Goal: Task Accomplishment & Management: Complete application form

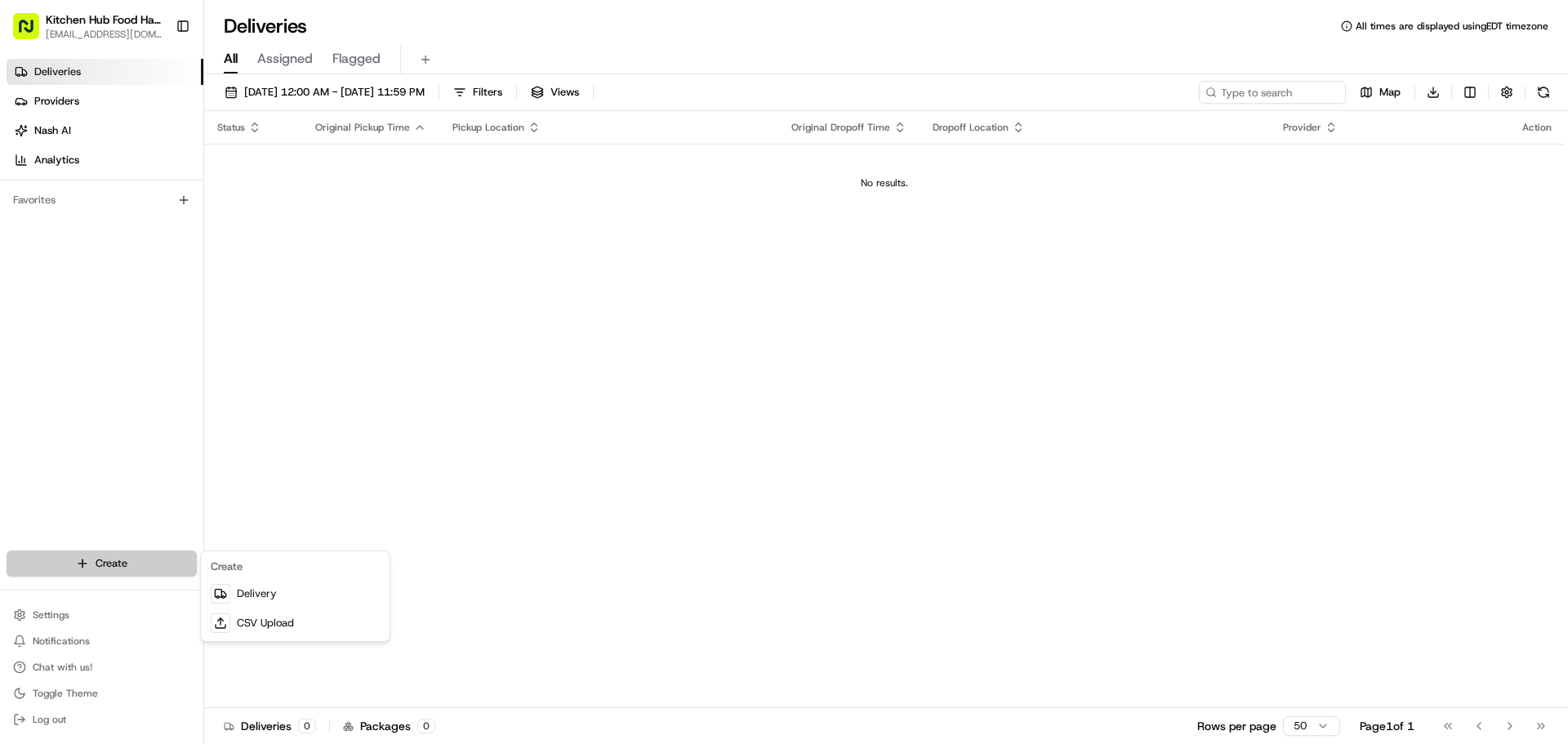
click at [104, 567] on html "Kitchen Hub Food Hall - Support Office [EMAIL_ADDRESS][DOMAIN_NAME] Toggle Side…" at bounding box center [784, 372] width 1568 height 744
click at [255, 601] on link "Delivery" at bounding box center [295, 594] width 182 height 30
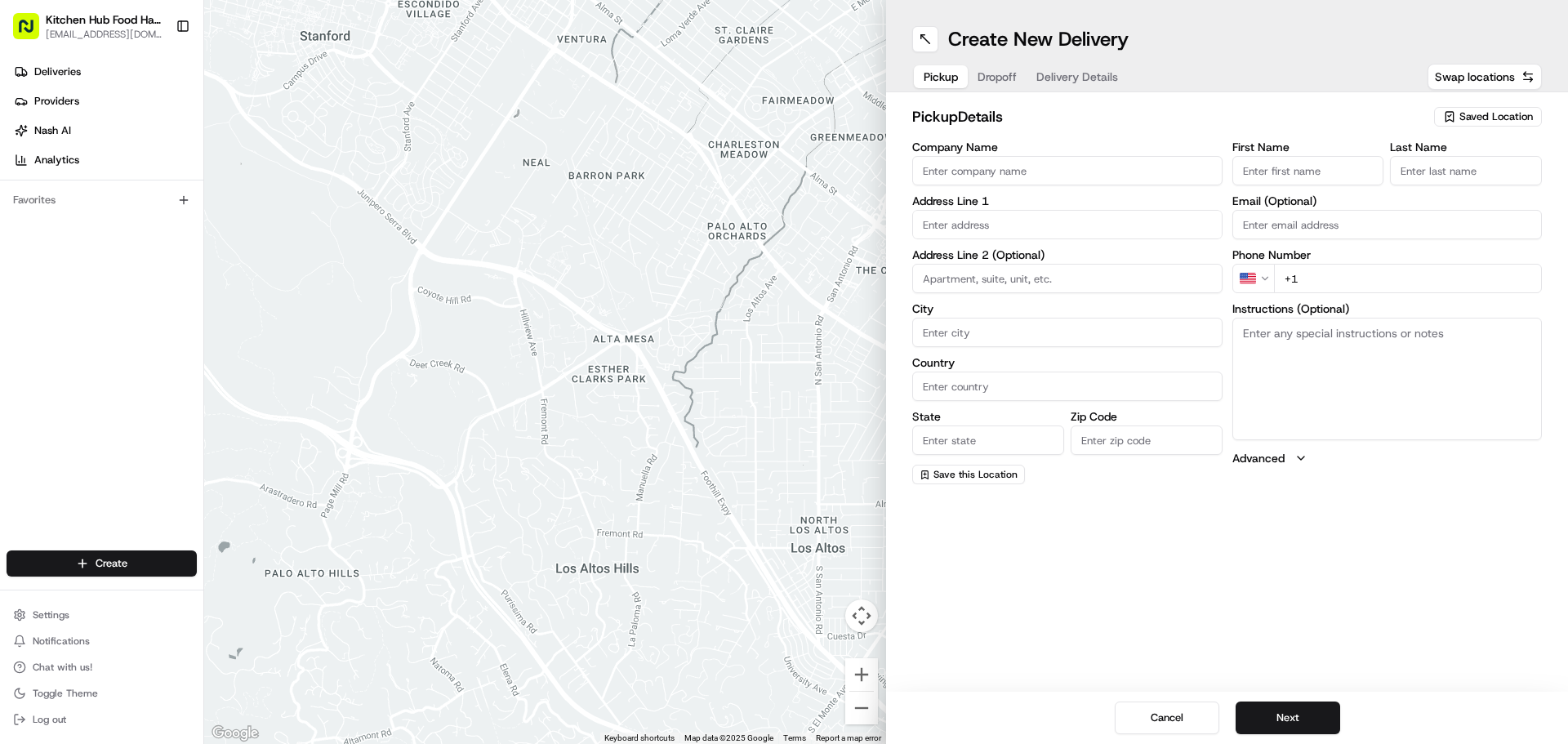
click at [1022, 172] on input "Company Name" at bounding box center [1067, 171] width 311 height 30
click at [1472, 116] on span "Saved Location" at bounding box center [1495, 117] width 73 height 15
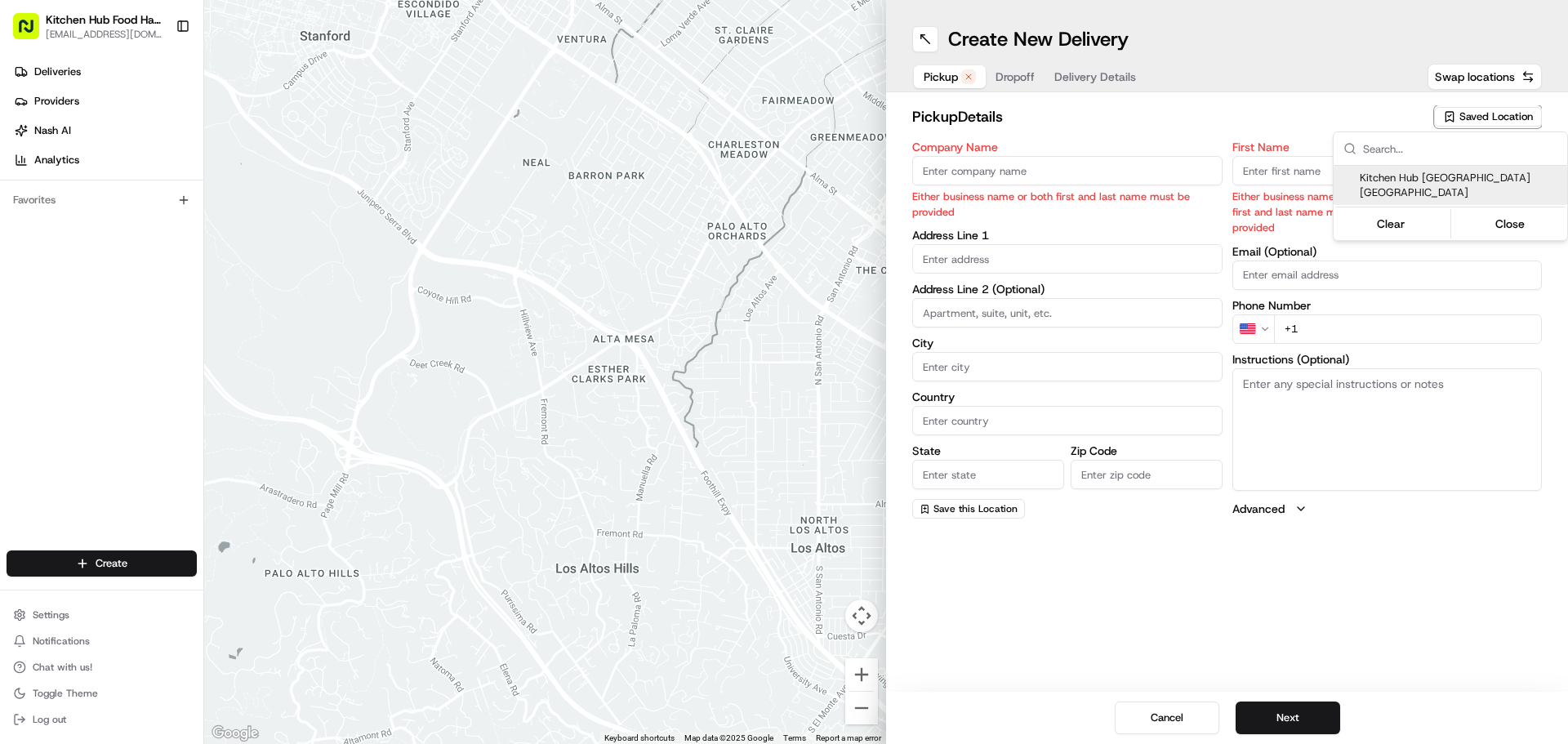
click at [1411, 171] on span "Kitchen Hub [GEOGRAPHIC_DATA] [GEOGRAPHIC_DATA]" at bounding box center [1460, 185] width 201 height 30
type input "Kitchen Hub [GEOGRAPHIC_DATA] [GEOGRAPHIC_DATA]"
type input "[STREET_ADDRESS]"
type input "[GEOGRAPHIC_DATA]"
type input "CA"
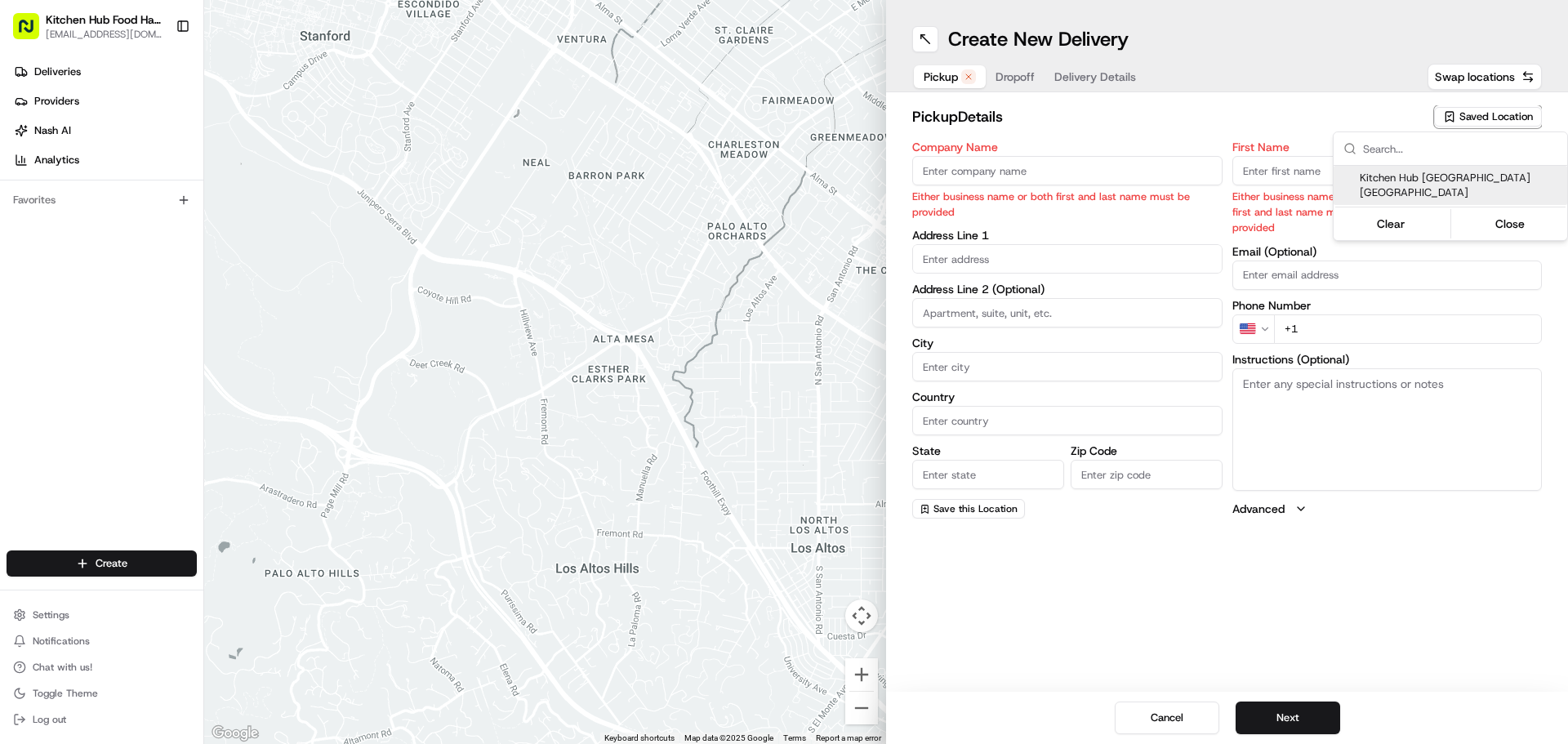
type input "ON"
type input "M6B 1E8"
type input "[PERSON_NAME]"
type input "[PHONE_NUMBER]"
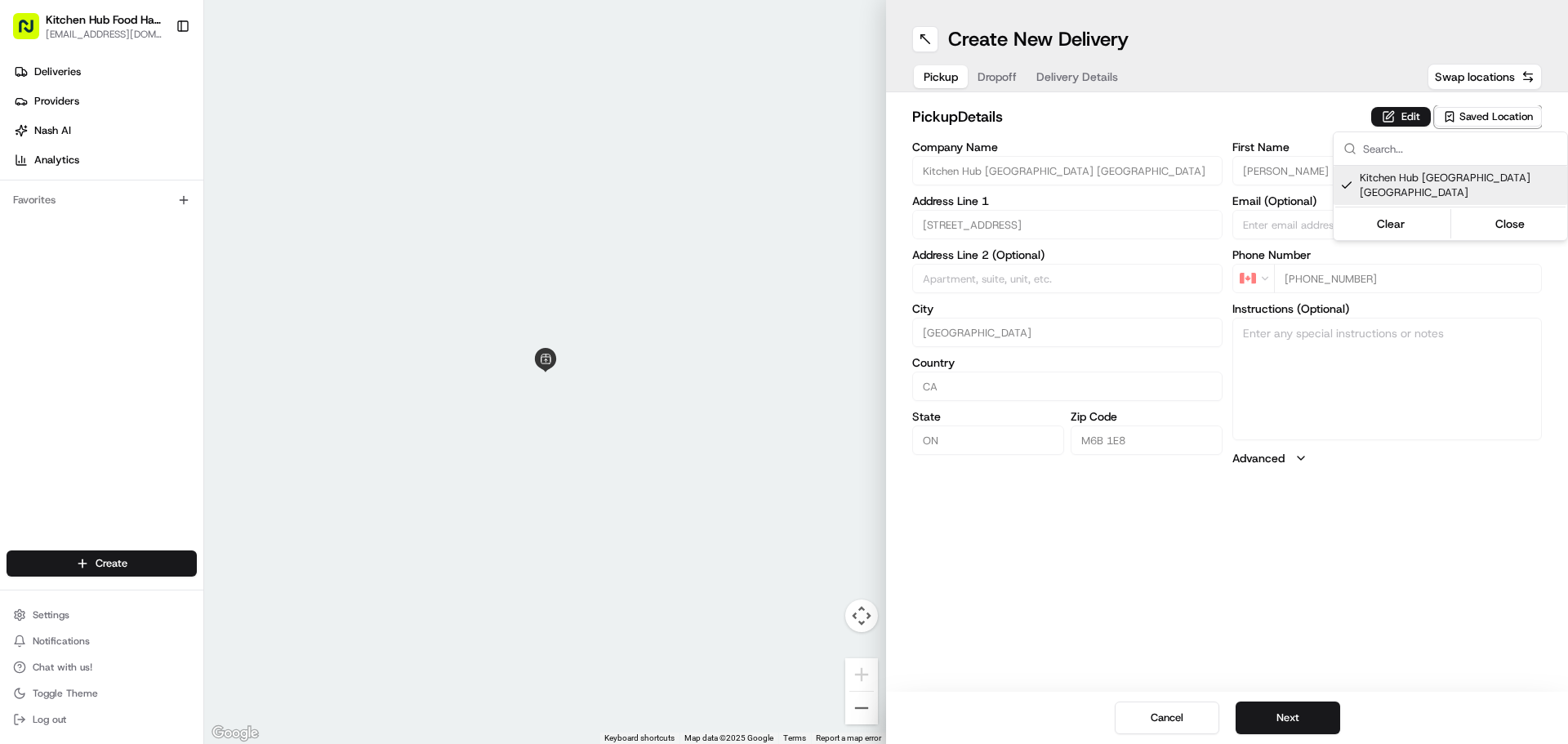
click at [1292, 719] on html "Kitchen Hub Food Hall - Support Office [EMAIL_ADDRESS][DOMAIN_NAME] Toggle Side…" at bounding box center [784, 372] width 1568 height 744
click at [1299, 716] on button "Next" at bounding box center [1287, 718] width 105 height 33
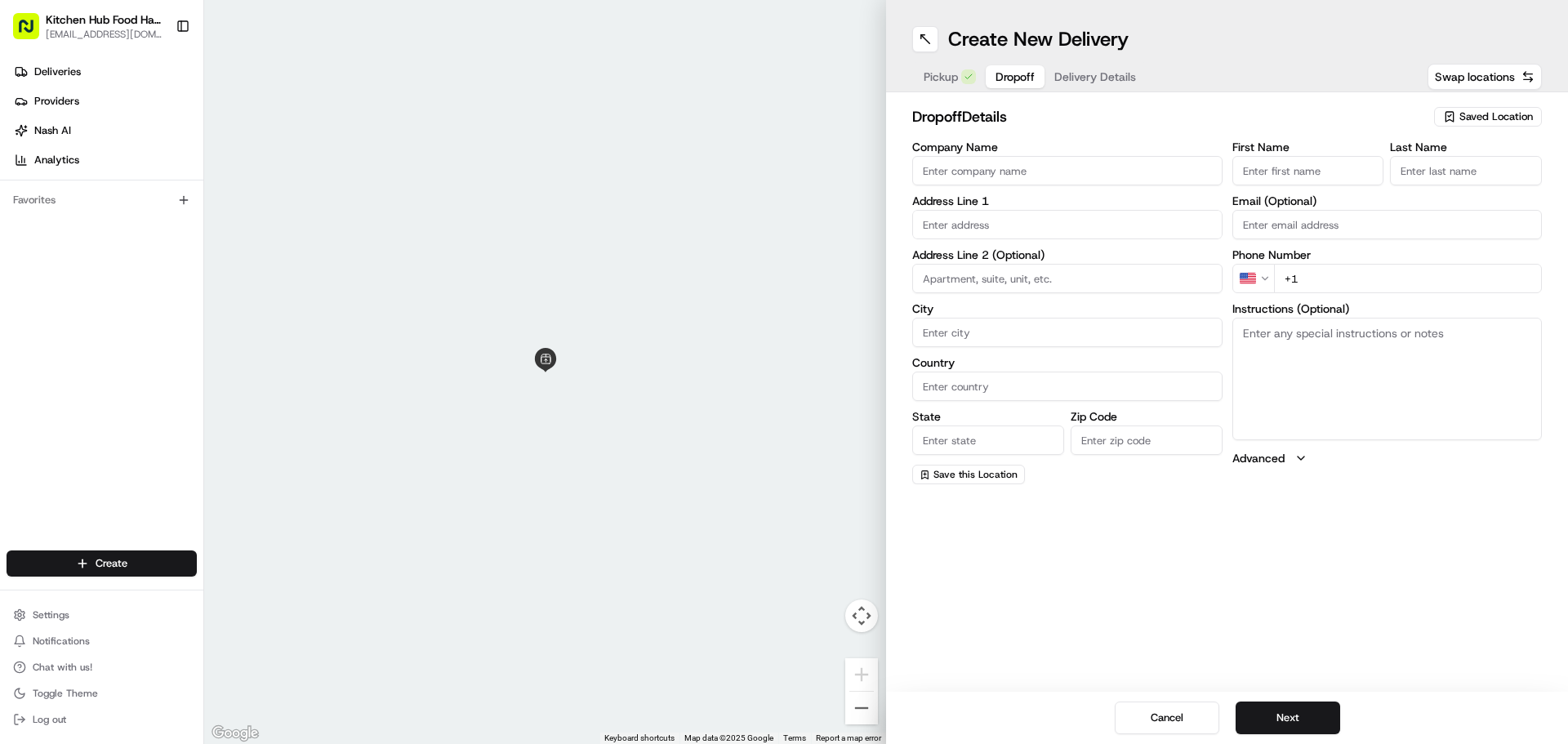
click at [1321, 180] on input "First Name" at bounding box center [1308, 171] width 152 height 30
type input "[PERSON_NAME]"
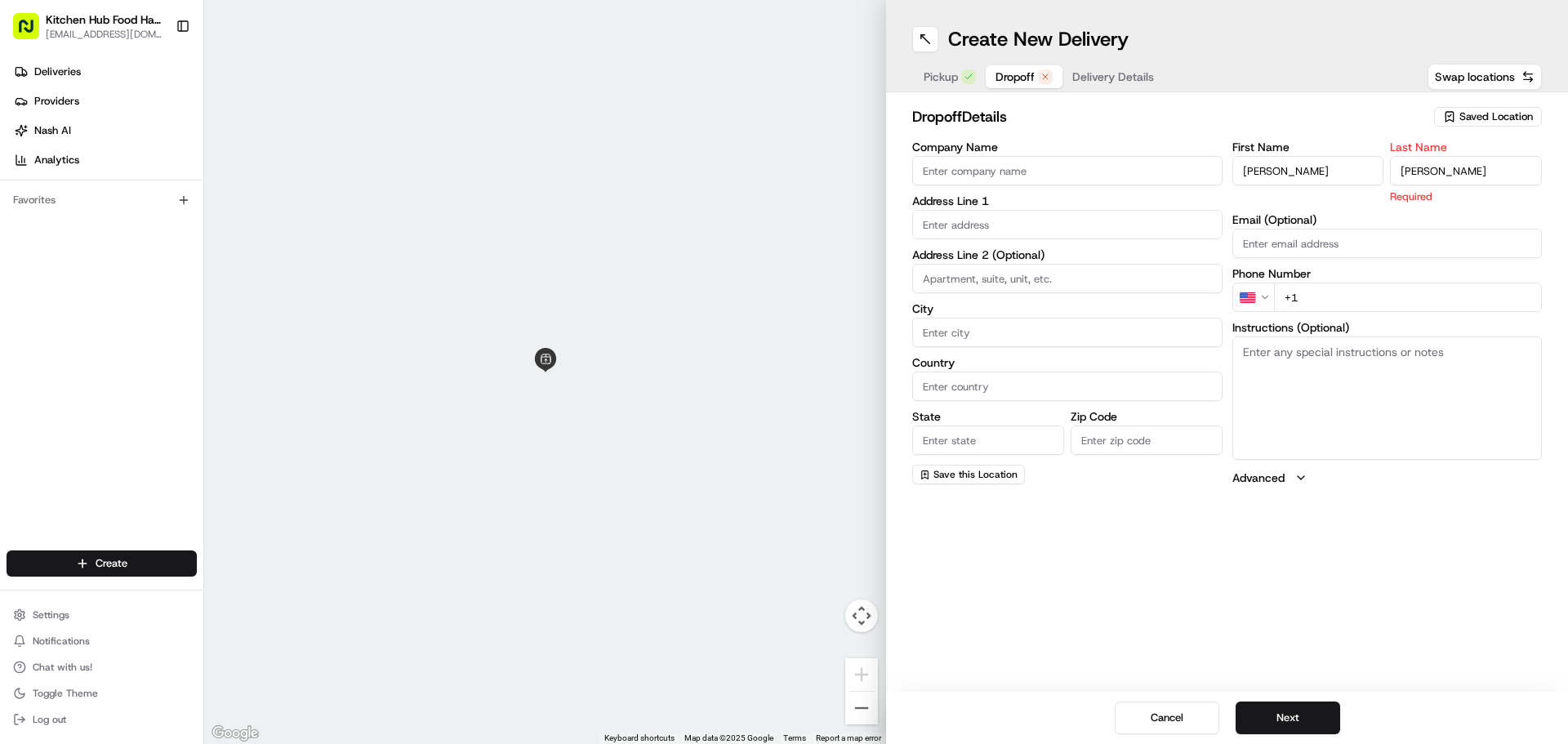
type input "[PERSON_NAME]"
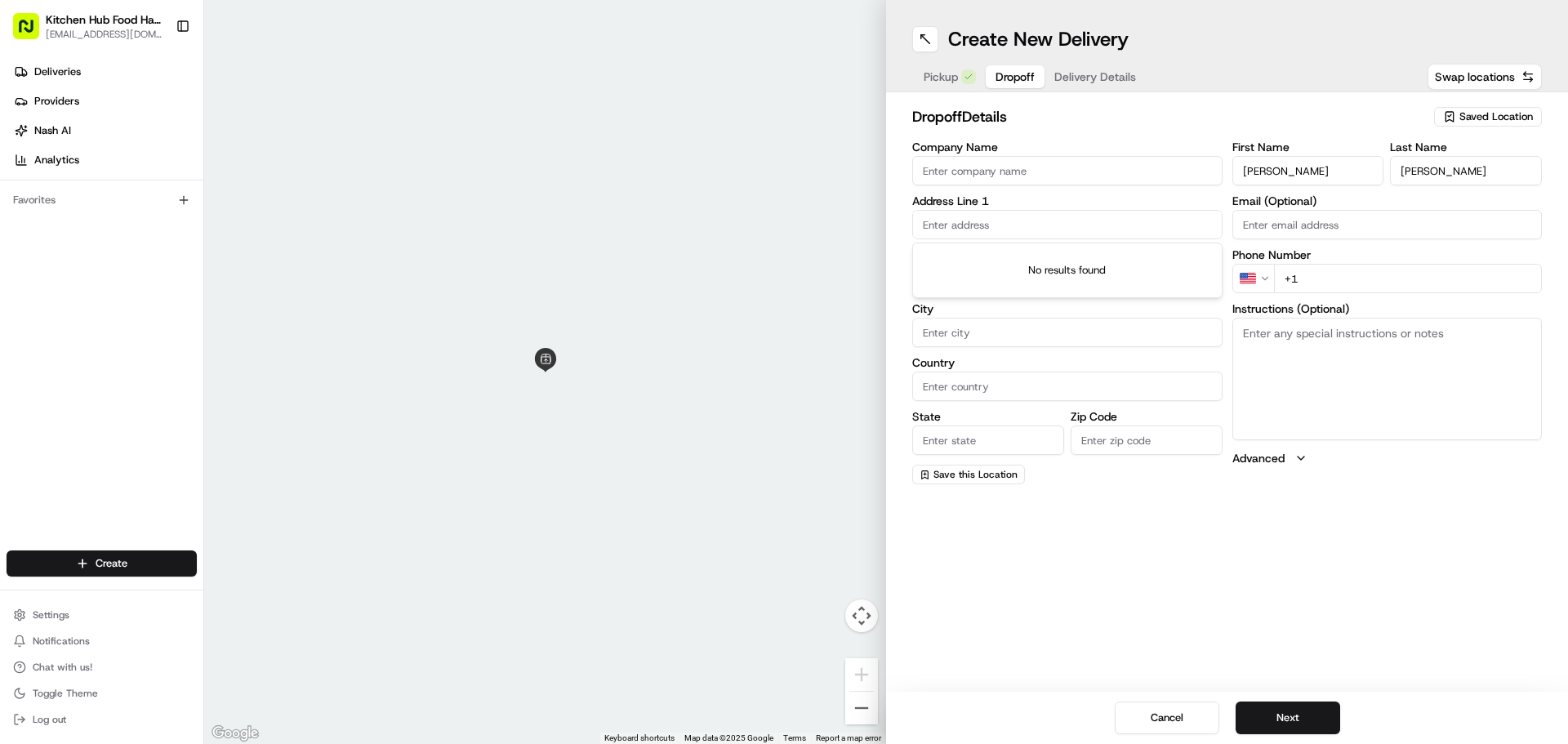
click at [973, 225] on input "text" at bounding box center [1067, 225] width 311 height 30
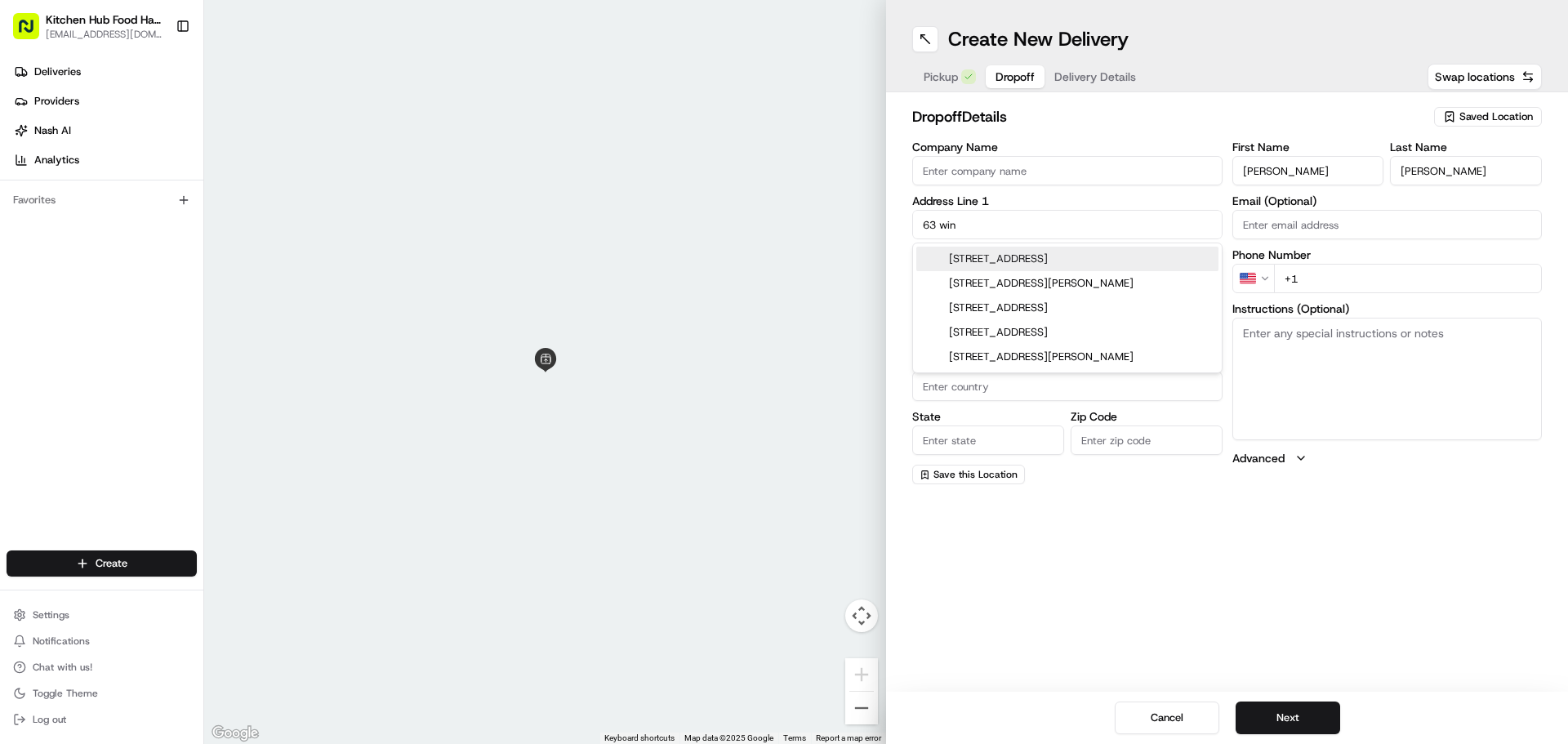
click at [1041, 268] on div "[STREET_ADDRESS]" at bounding box center [1067, 259] width 302 height 25
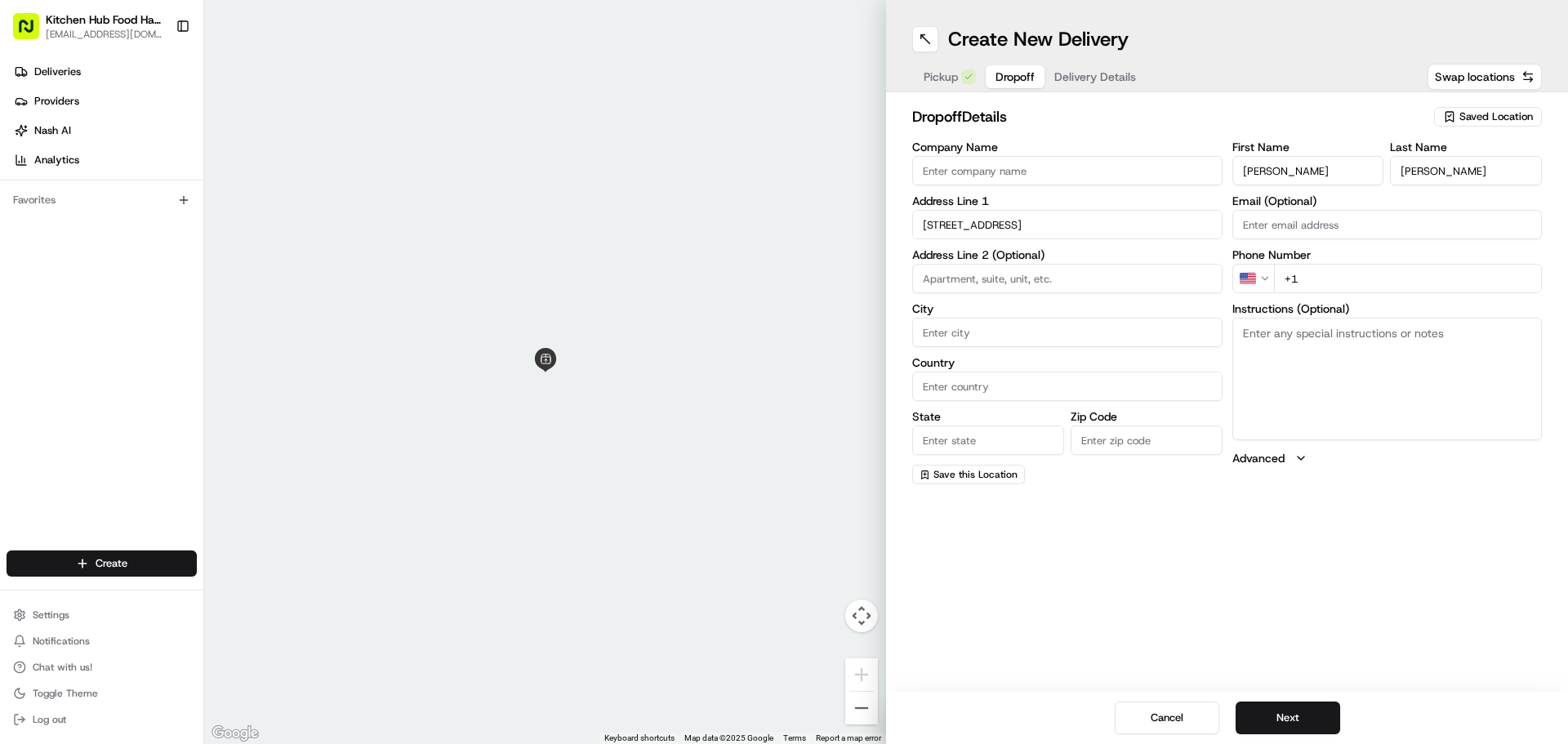
type input "[STREET_ADDRESS]"
type input "[GEOGRAPHIC_DATA]"
type input "ON"
type input "M6B 1P8"
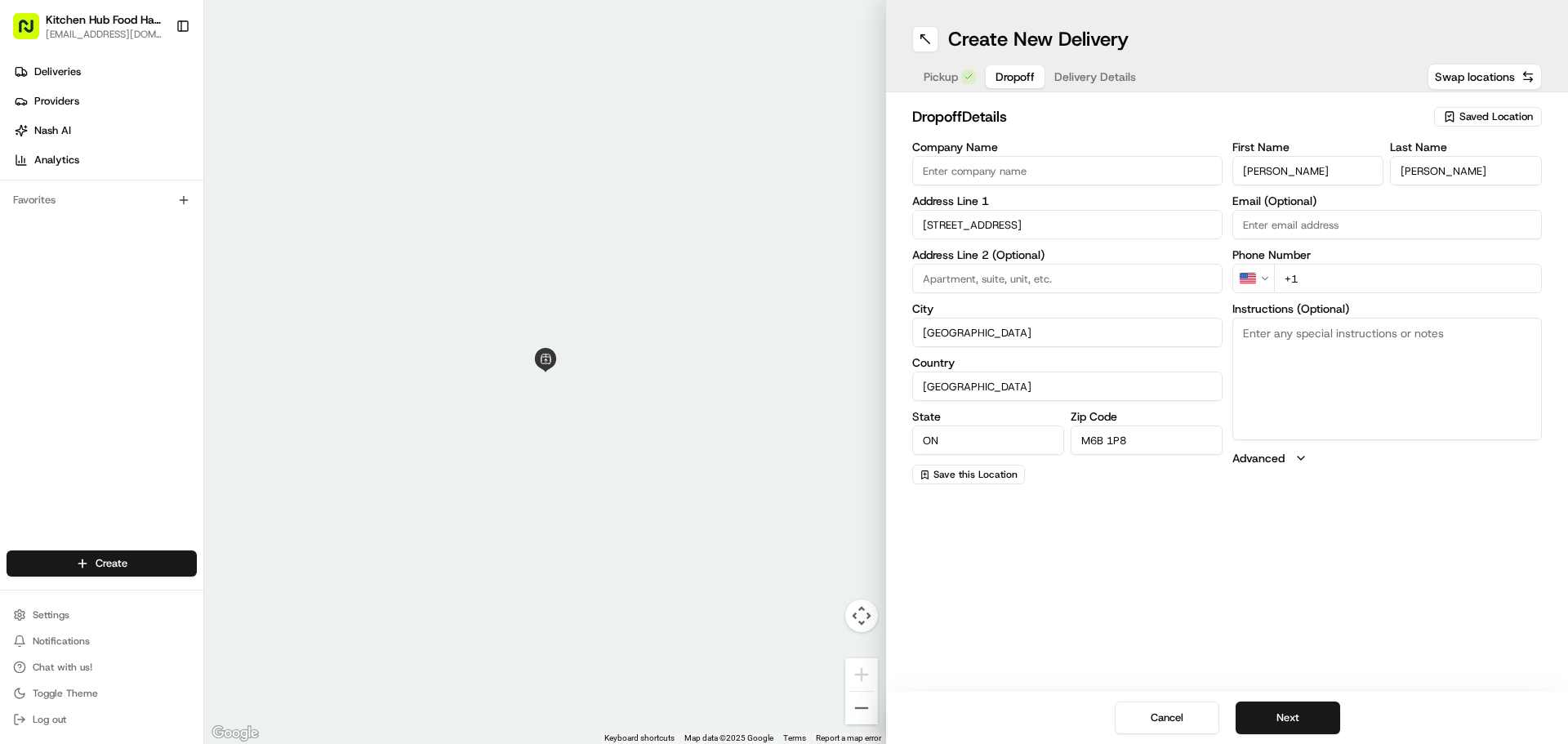
type input "[STREET_ADDRESS]"
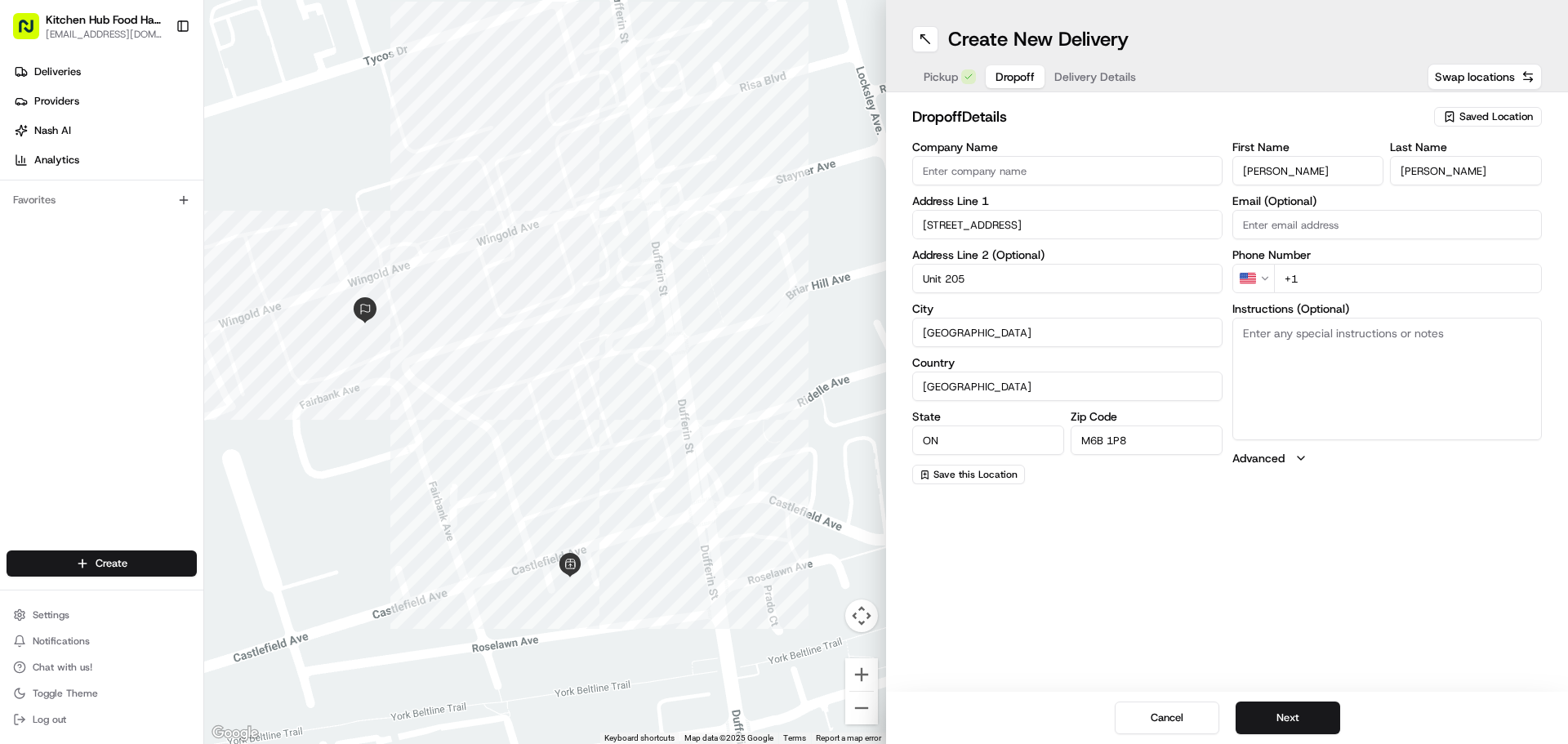
type input "Unit 205"
click at [1285, 372] on textarea "Instructions (Optional)" at bounding box center [1387, 378] width 311 height 123
type textarea "Buzzer 017"
click at [1196, 597] on div "Create New Delivery Pickup Dropoff Delivery Details Swap locations dropoff Deta…" at bounding box center [1226, 372] width 681 height 744
click at [1287, 718] on button "Next" at bounding box center [1287, 718] width 105 height 33
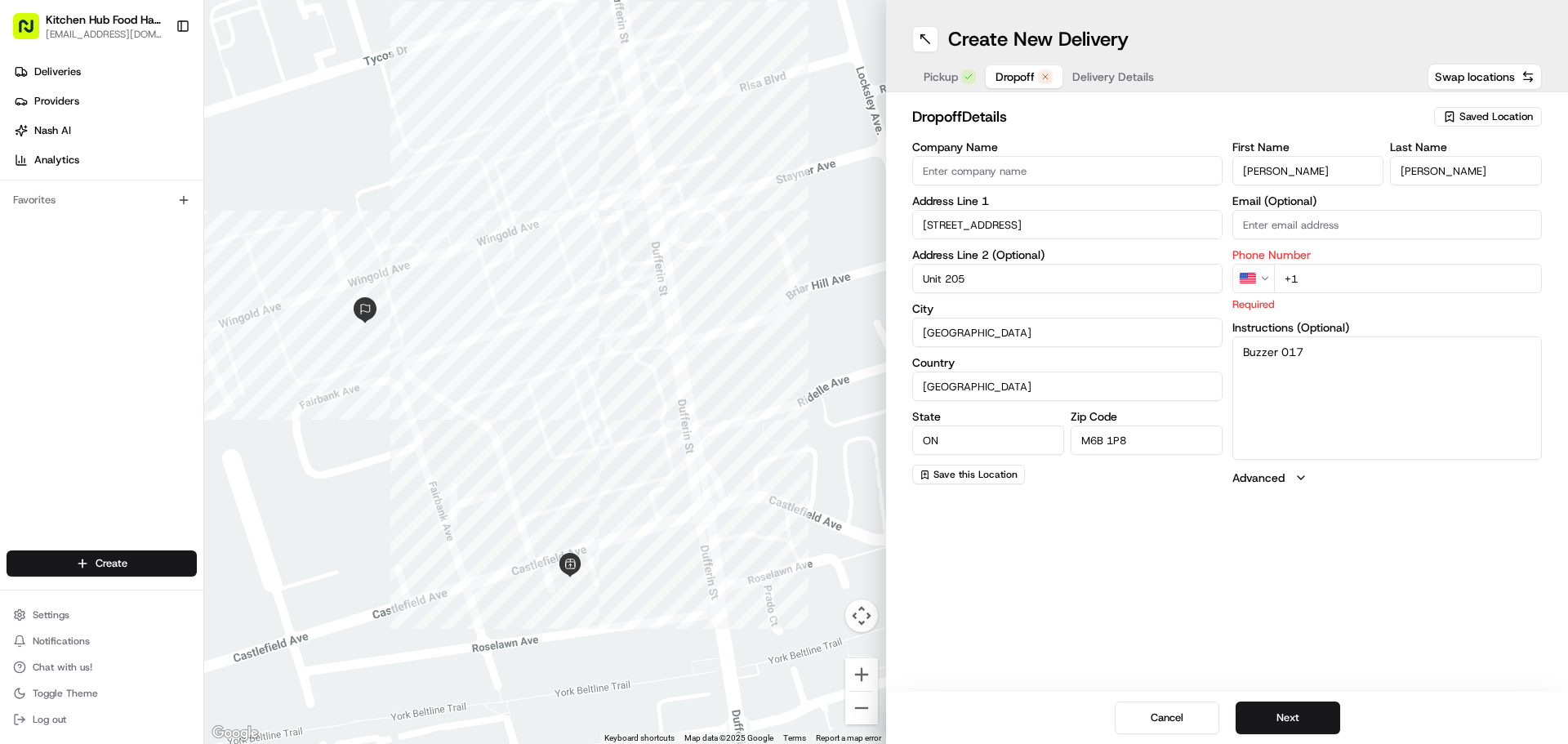
click at [1319, 274] on input "+1" at bounding box center [1408, 278] width 269 height 30
type input "[PHONE_NUMBER]"
click at [1383, 402] on textarea "Buzzer 017" at bounding box center [1387, 397] width 311 height 123
click at [1304, 724] on button "Next" at bounding box center [1287, 718] width 105 height 33
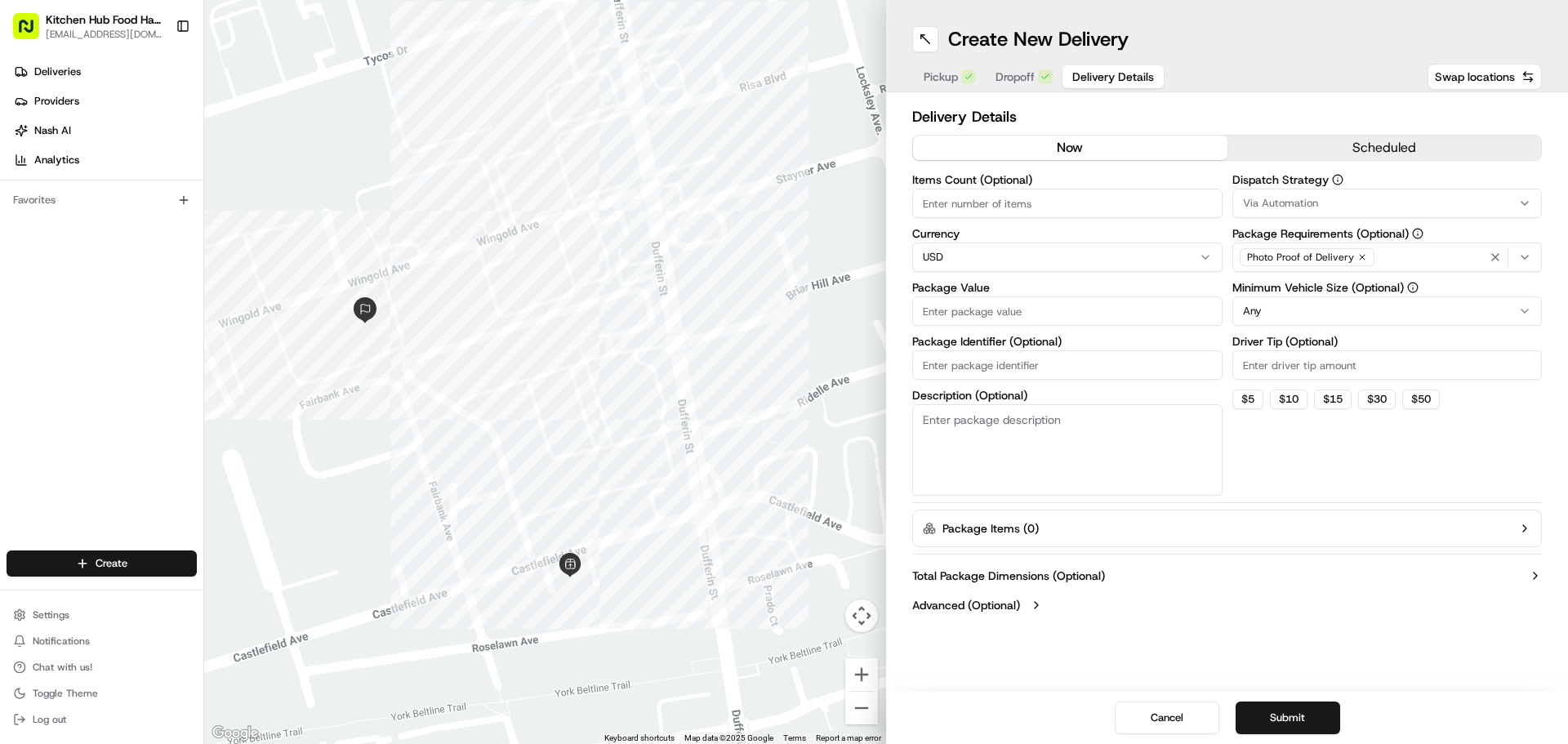
click at [1006, 208] on input "Items Count (Optional)" at bounding box center [1067, 204] width 311 height 30
type input "1"
click at [995, 293] on div "Package Value" at bounding box center [1067, 304] width 311 height 44
click at [999, 312] on input "Package Value" at bounding box center [1067, 311] width 311 height 30
type input "1"
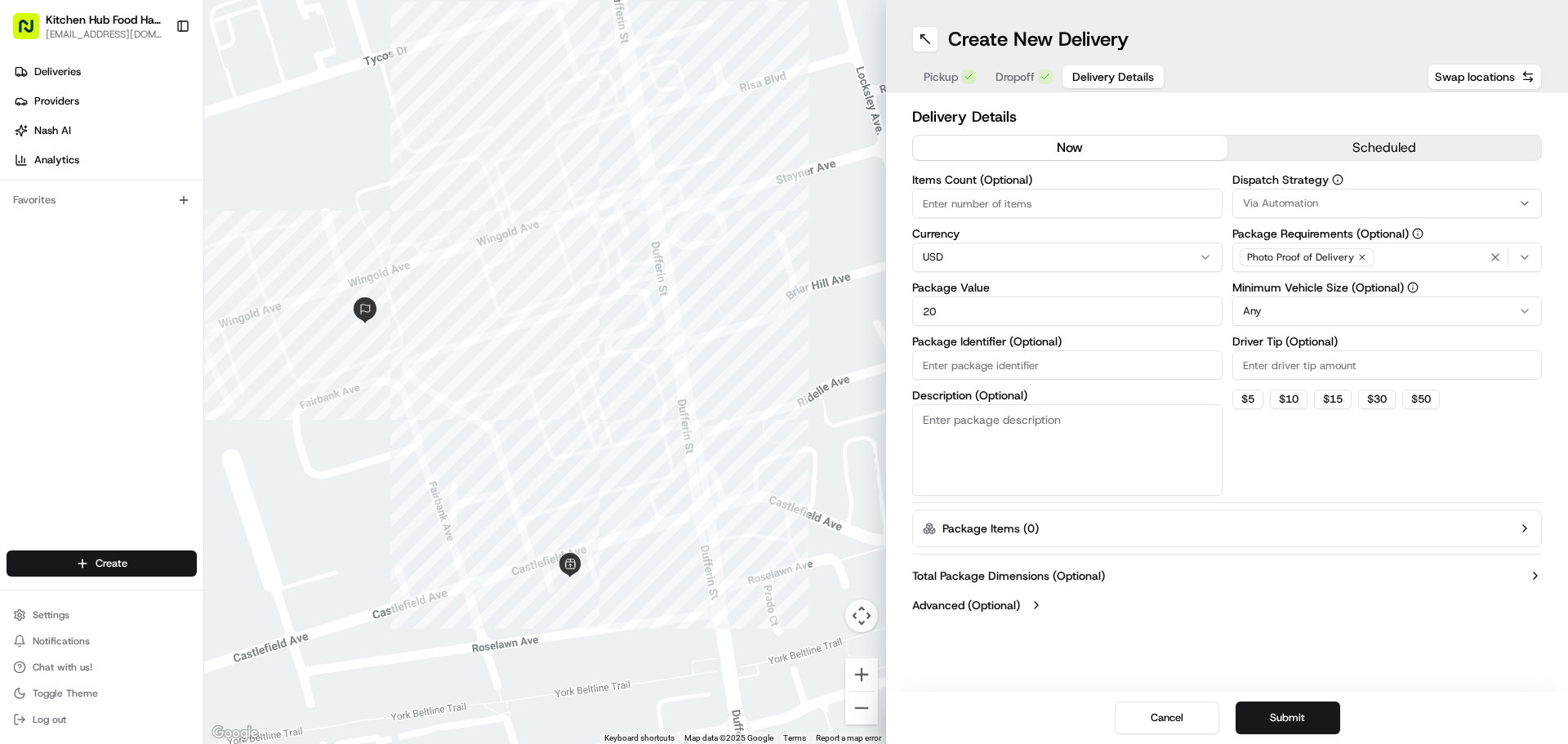
type input "20"
click at [1026, 490] on textarea "Description (Optional)" at bounding box center [1067, 450] width 311 height 91
click at [1116, 363] on input "Package Identifier (Optional)" at bounding box center [1067, 365] width 311 height 30
click at [1261, 363] on input "Driver Tip (Optional)" at bounding box center [1387, 365] width 311 height 30
type input "2"
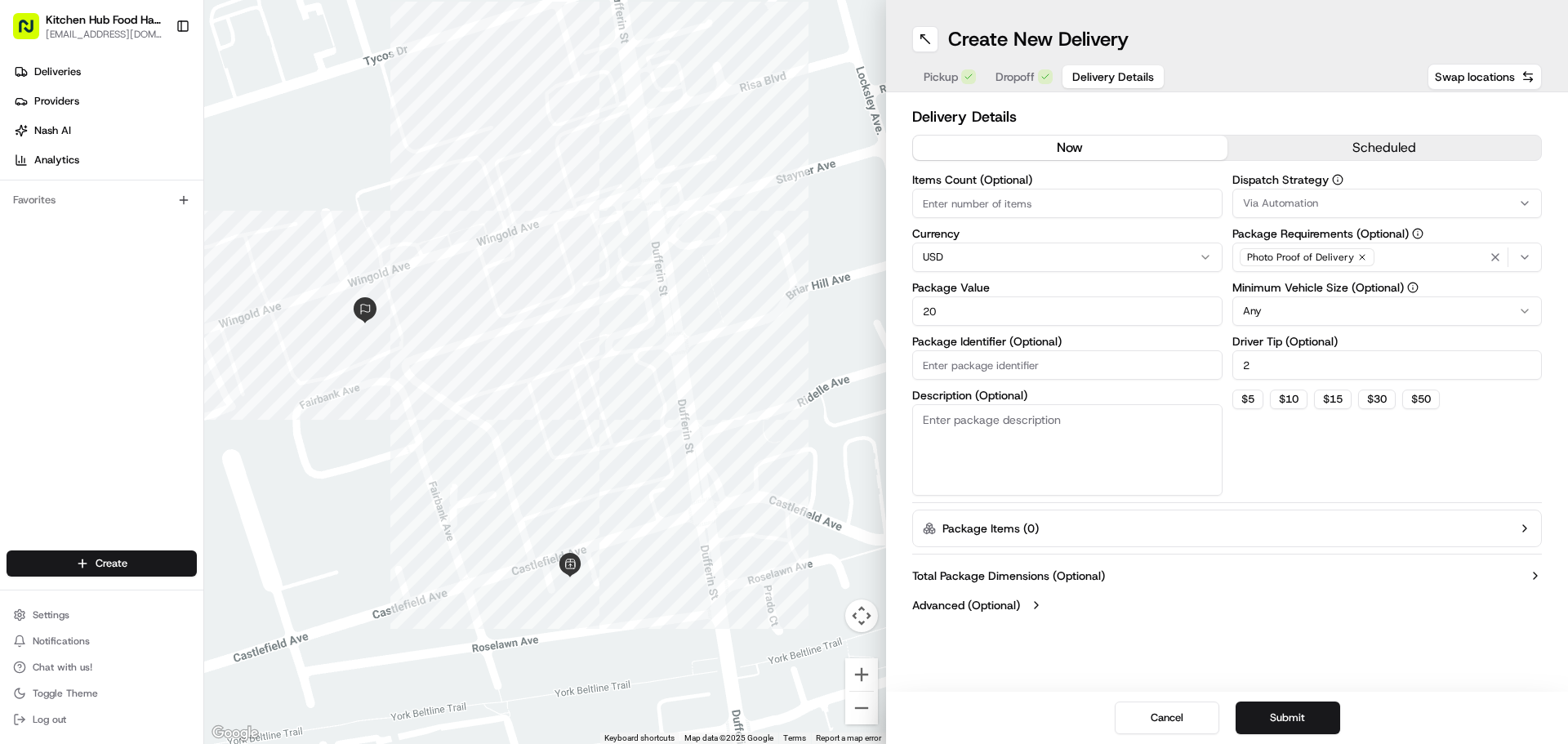
click at [1087, 438] on textarea "Description (Optional)" at bounding box center [1067, 450] width 311 height 91
click at [1267, 721] on button "Submit" at bounding box center [1287, 718] width 105 height 33
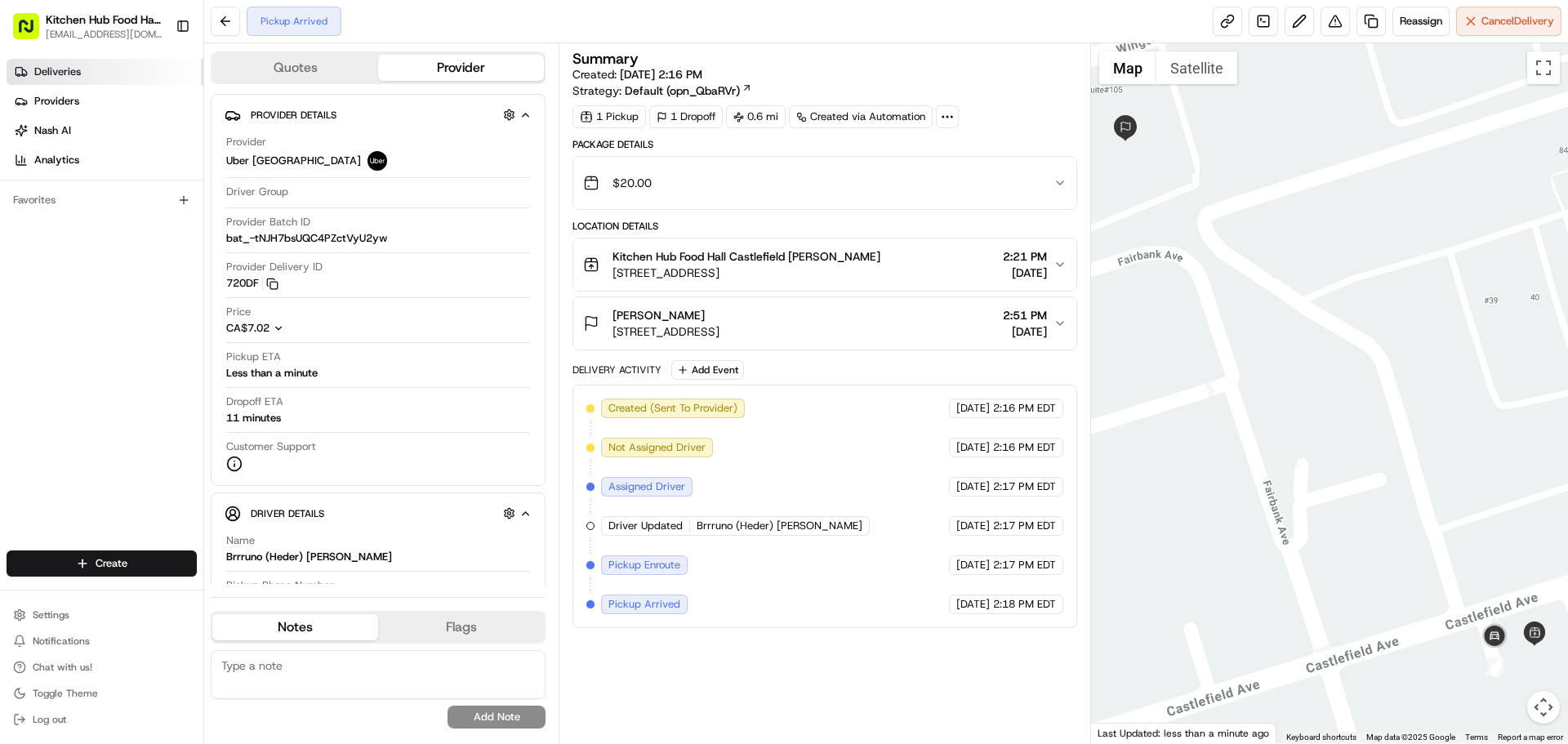
click at [95, 66] on link "Deliveries" at bounding box center [105, 72] width 197 height 26
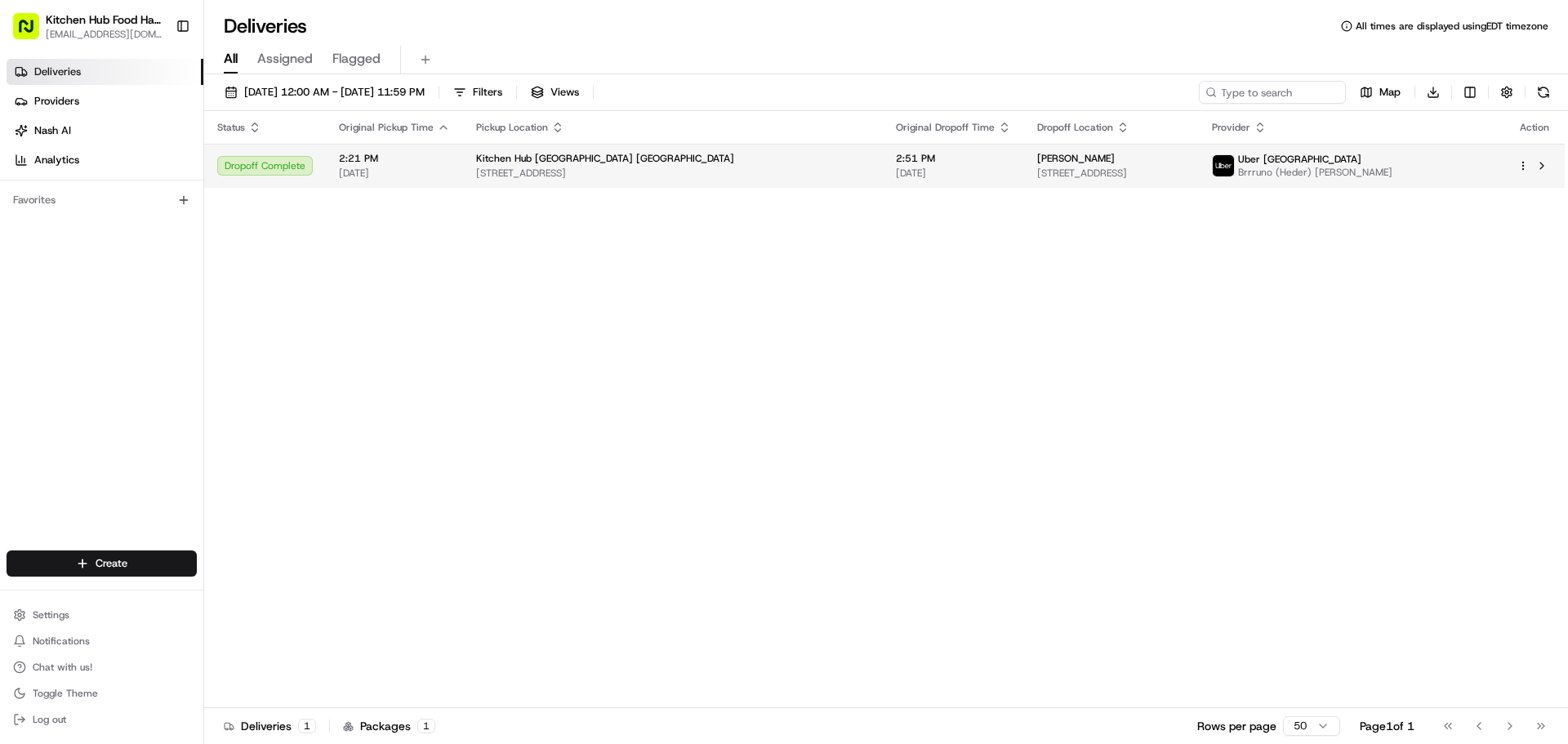
click at [432, 180] on td "2:21 PM [DATE]" at bounding box center [394, 166] width 137 height 44
click at [918, 157] on td "2:51 PM [DATE]" at bounding box center [953, 166] width 141 height 44
